Goal: Obtain resource: Download file/media

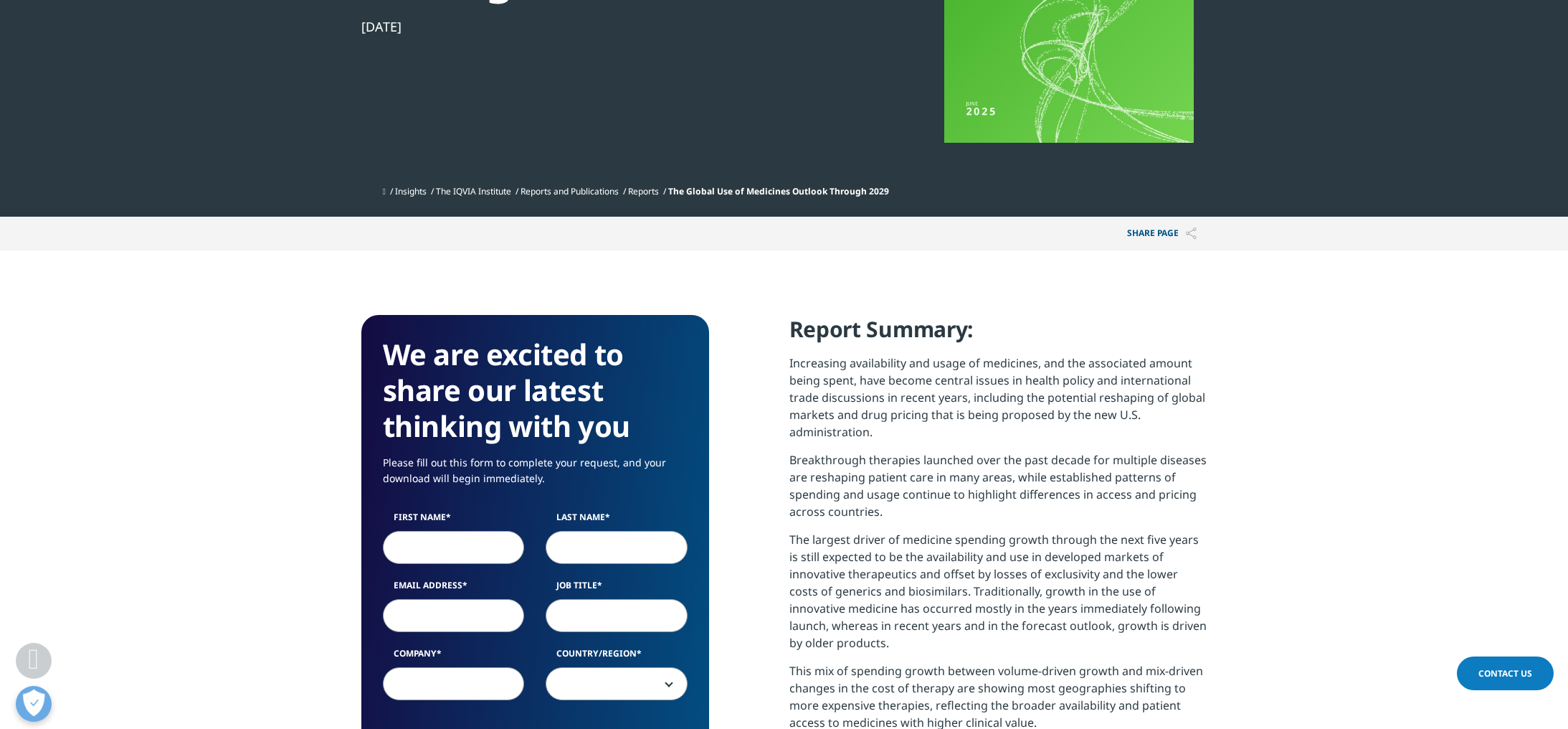
scroll to position [448, 0]
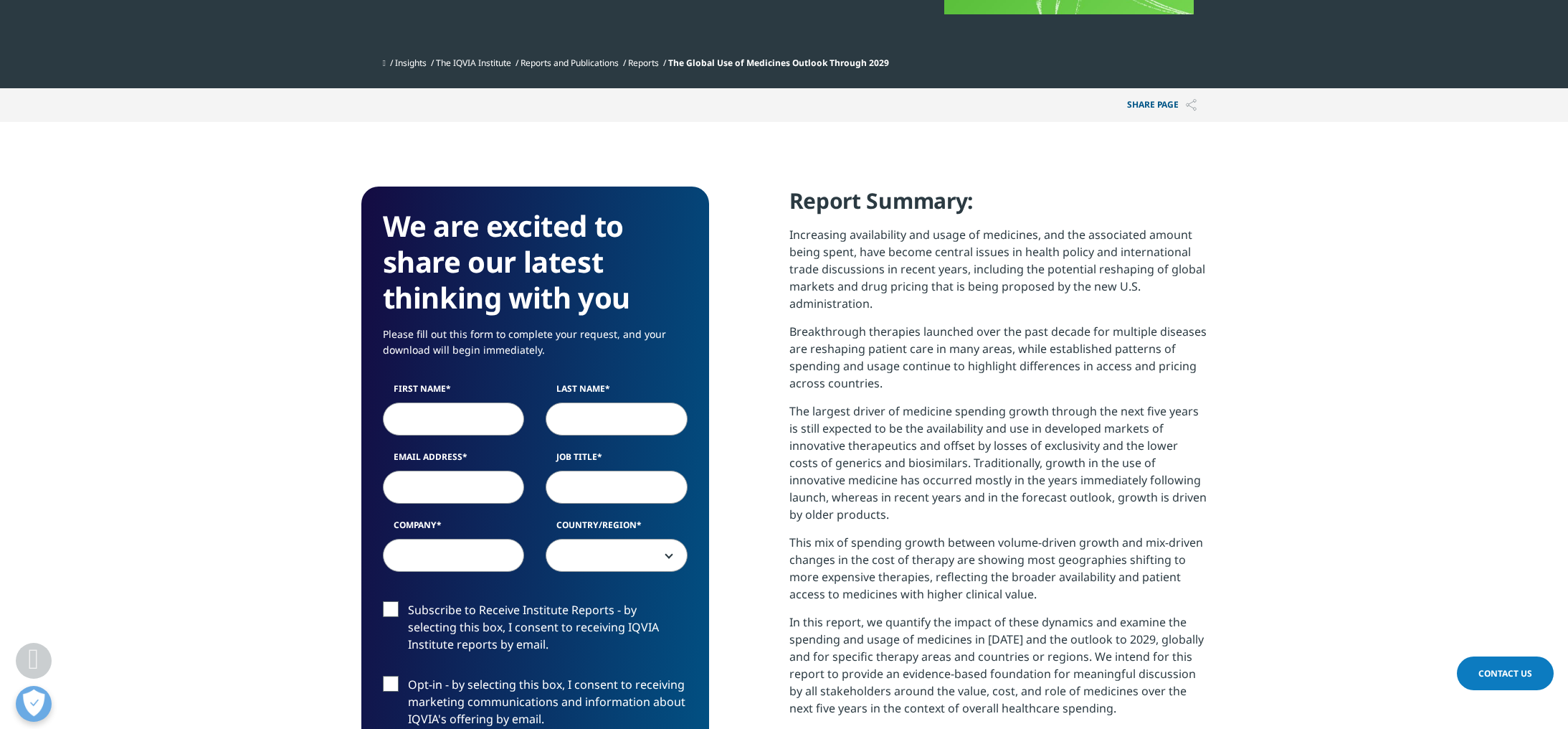
click at [452, 419] on input "First Name" at bounding box center [453, 418] width 142 height 33
type input "[PERSON_NAME]"
select select "[GEOGRAPHIC_DATA]"
click at [460, 485] on input "Email Address" at bounding box center [453, 487] width 142 height 33
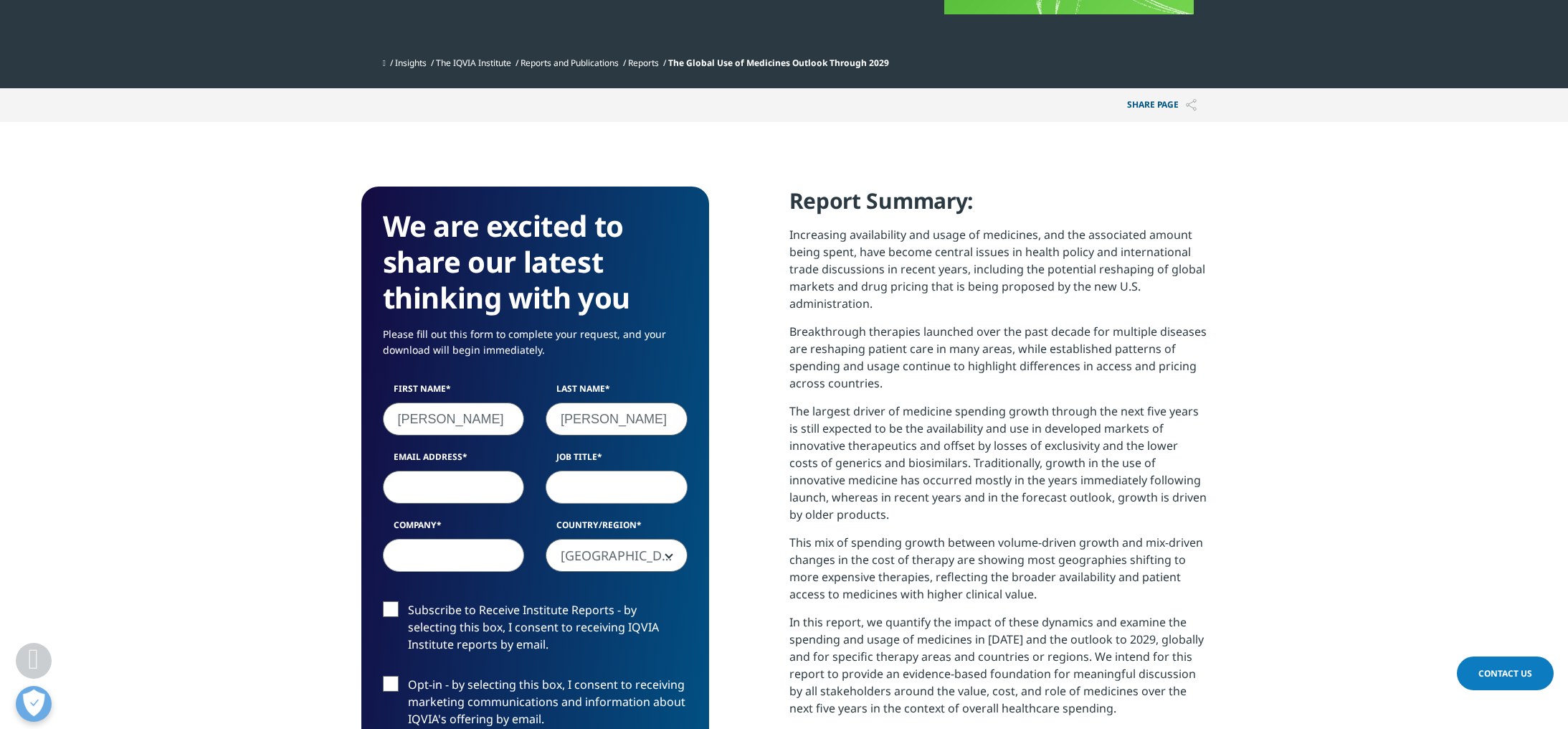
type input "[PERSON_NAME][EMAIL_ADDRESS][PERSON_NAME][DOMAIN_NAME]"
click at [601, 488] on input "Job Title" at bounding box center [616, 487] width 142 height 33
type input "Program Manager"
click at [445, 562] on input "Company" at bounding box center [453, 555] width 142 height 33
type input "Dartmouth"
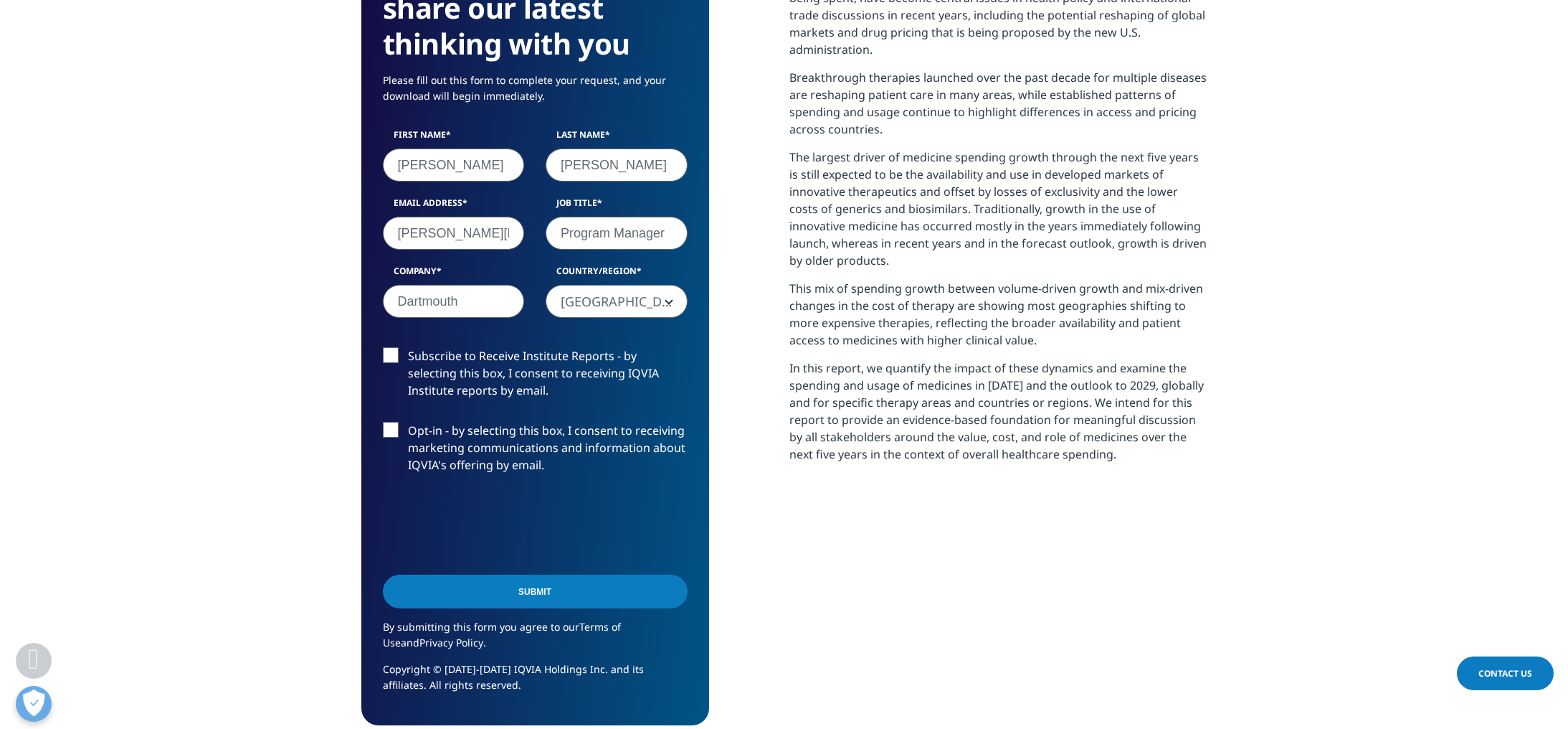
scroll to position [729, 0]
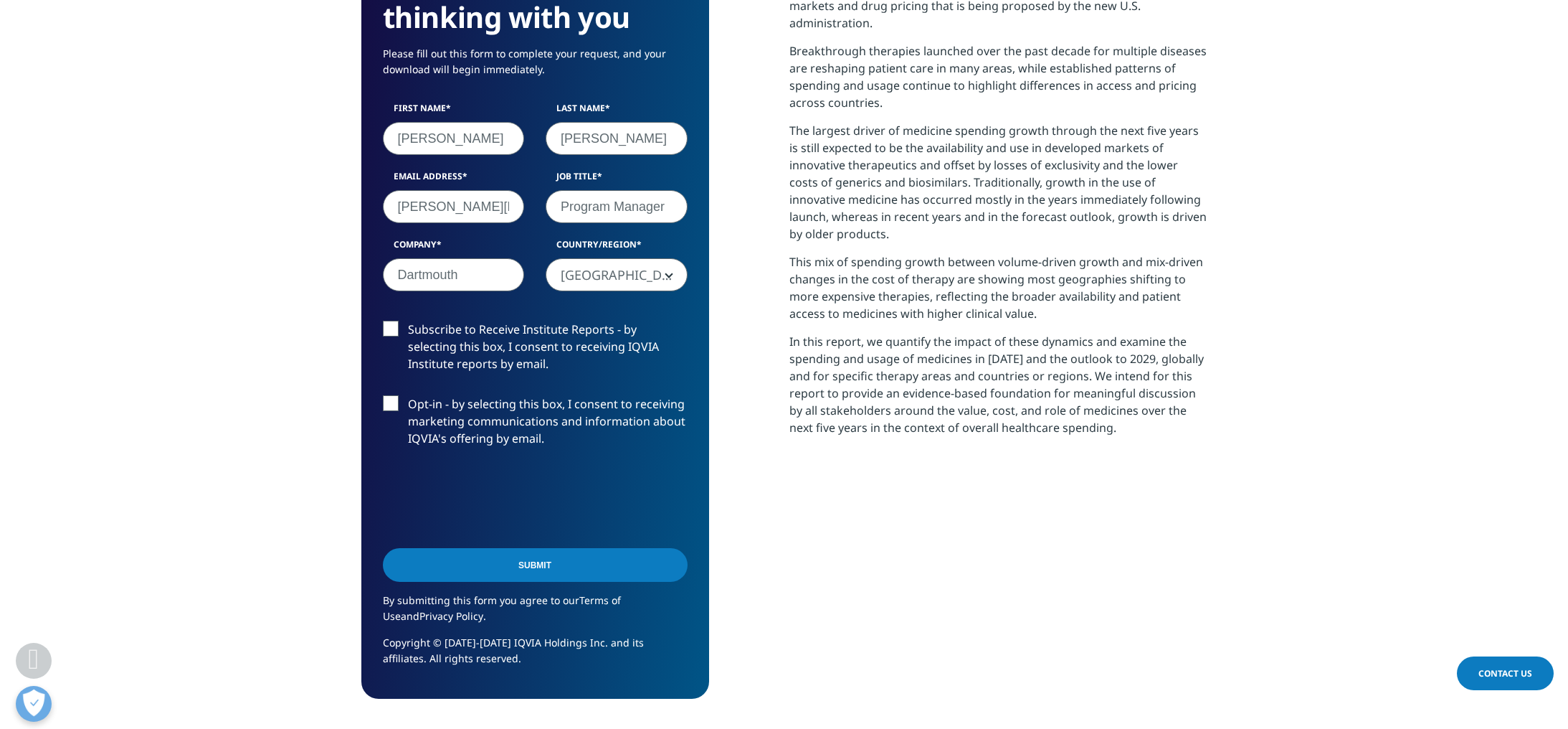
click at [551, 572] on input "Submit" at bounding box center [535, 566] width 305 height 34
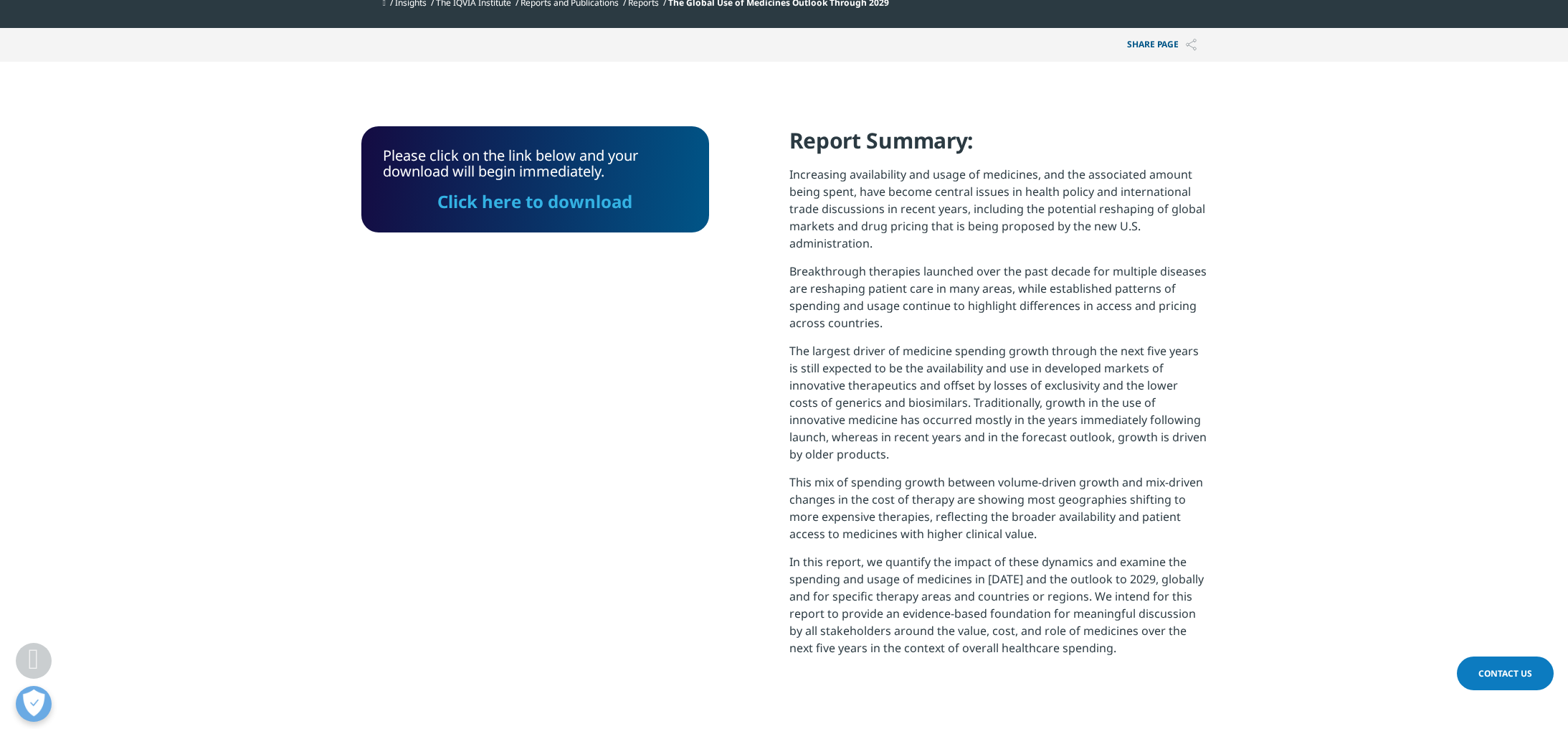
scroll to position [492, 0]
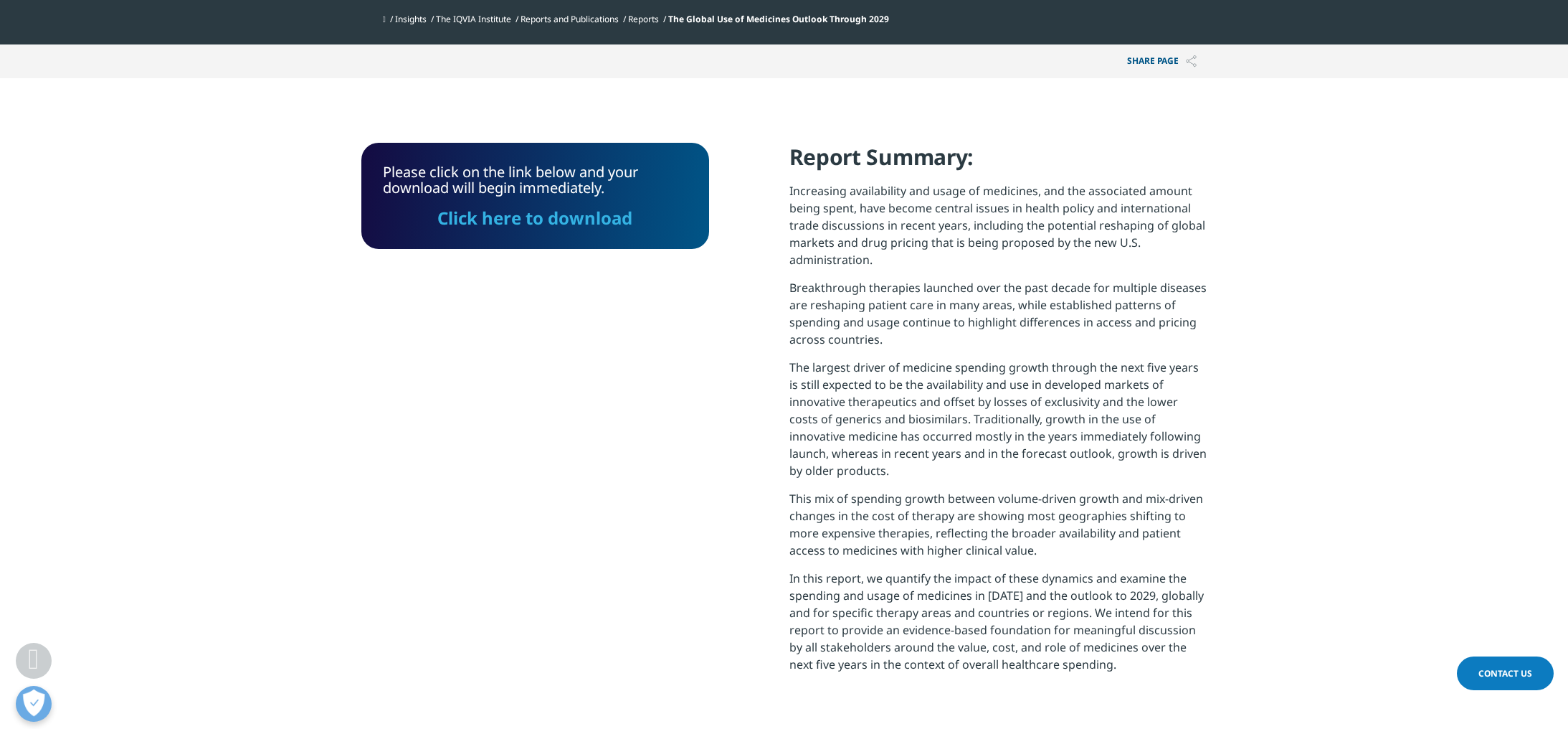
click at [554, 220] on link "Click here to download" at bounding box center [535, 217] width 195 height 23
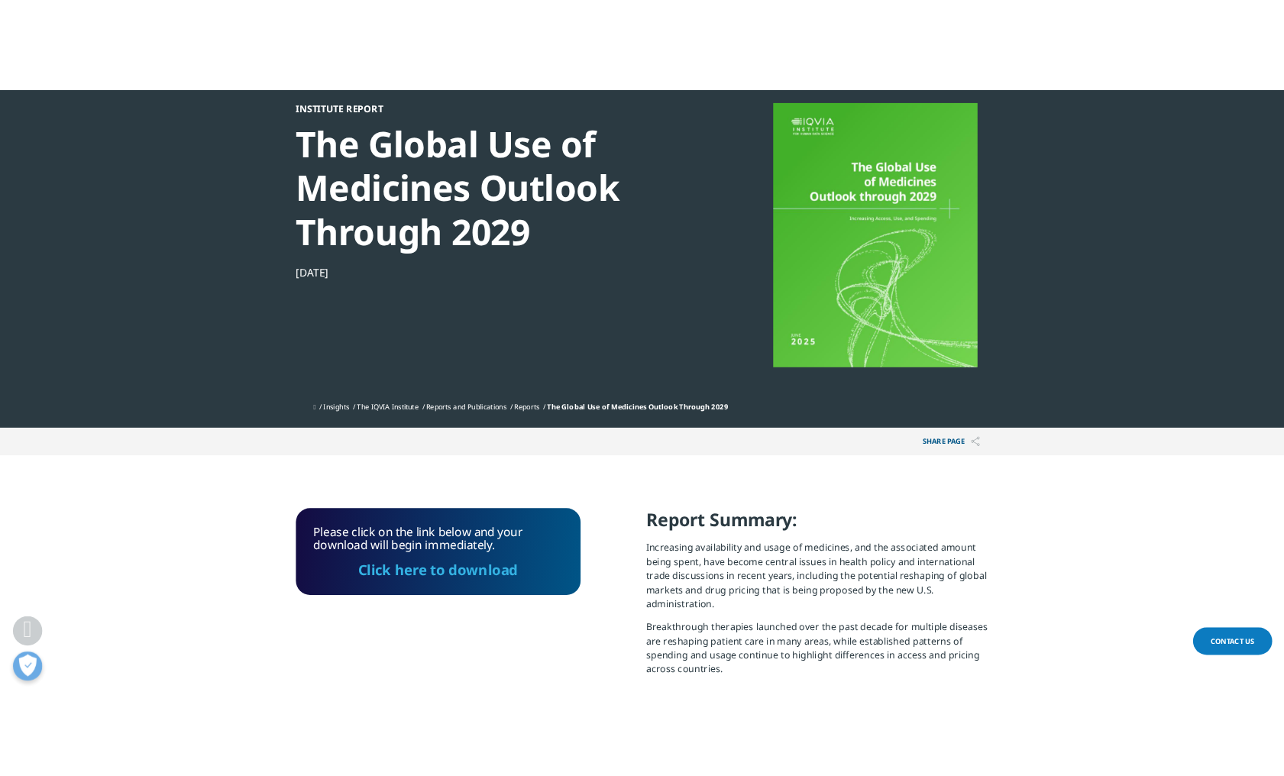
scroll to position [0, 0]
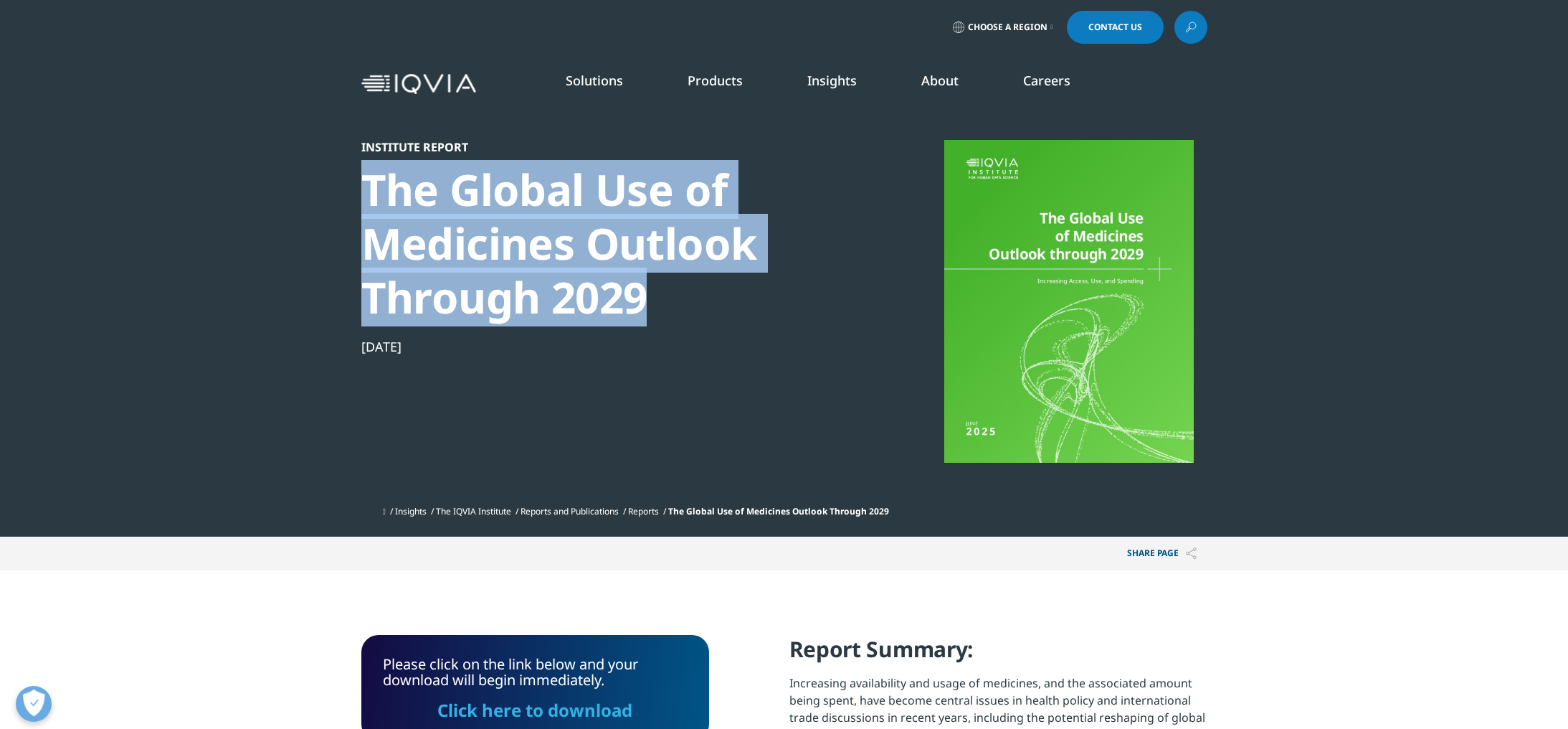
drag, startPoint x: 656, startPoint y: 302, endPoint x: 361, endPoint y: 197, distance: 313.1
click at [361, 197] on div "The Global Use of Medicines Outlook Through 2029" at bounding box center [607, 243] width 492 height 162
copy div "The Global Use of Medicines Outlook Through 2029"
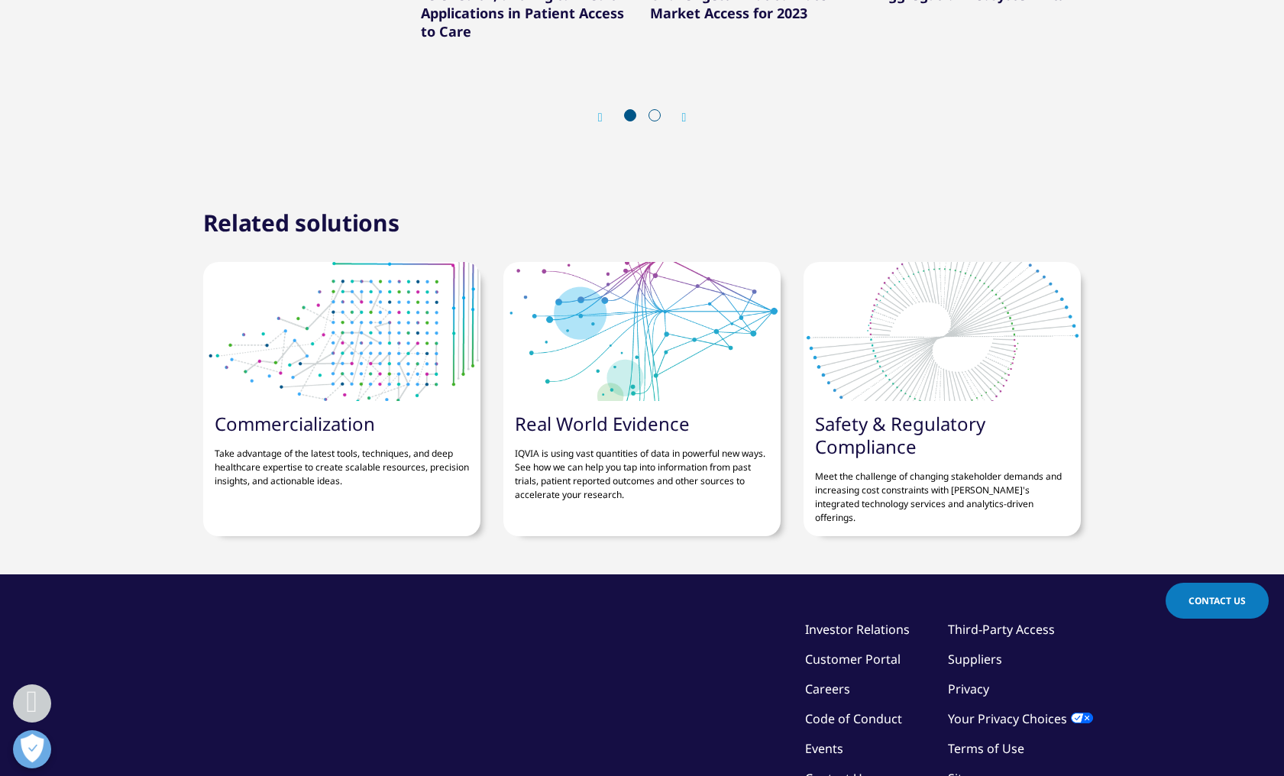
scroll to position [5808, 0]
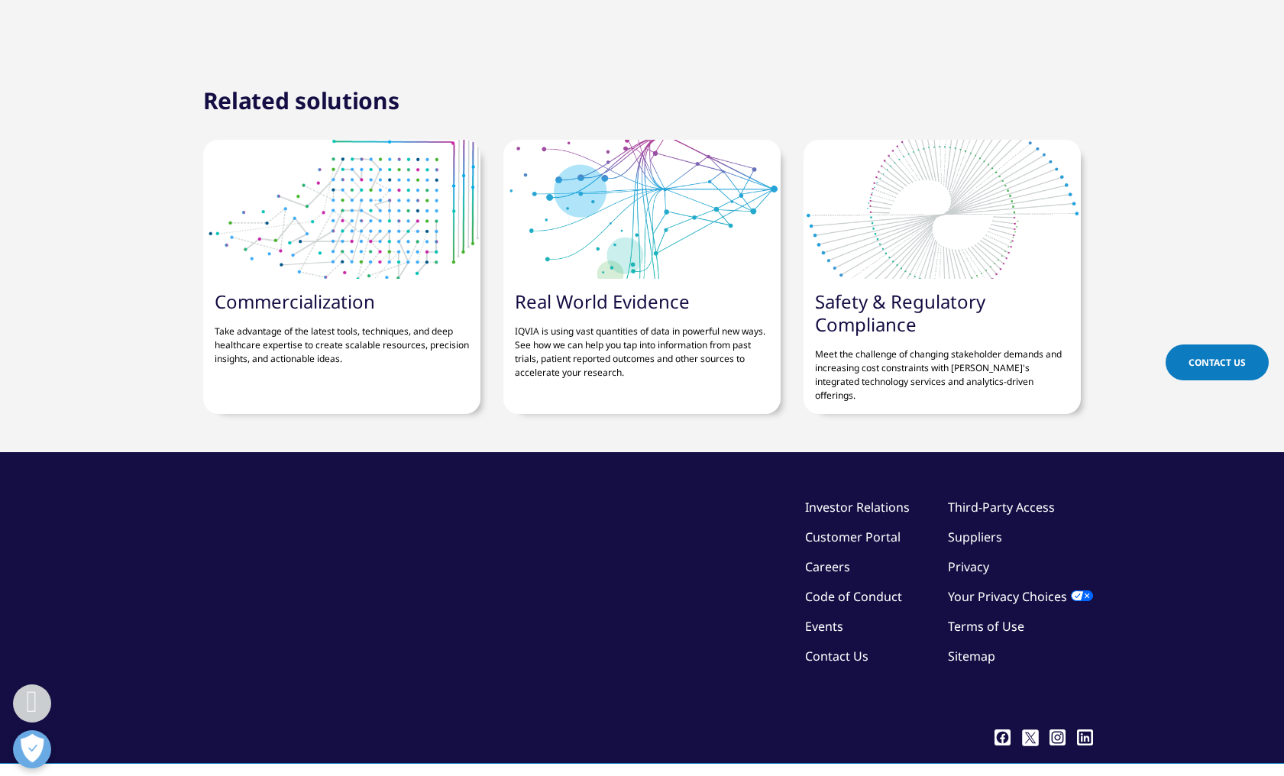
click at [835, 648] on link "Contact Us" at bounding box center [836, 656] width 63 height 17
